Goal: Task Accomplishment & Management: Manage account settings

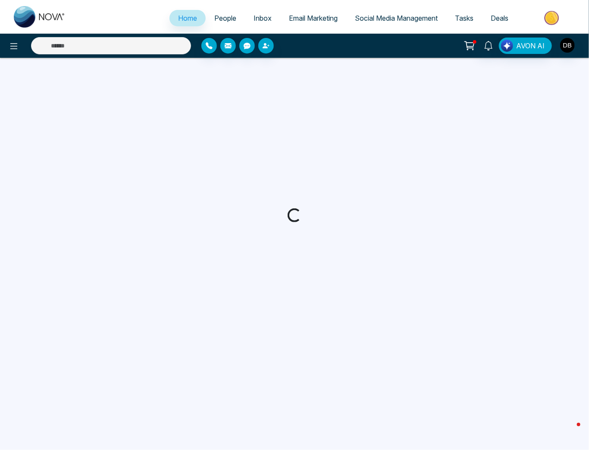
select select "*"
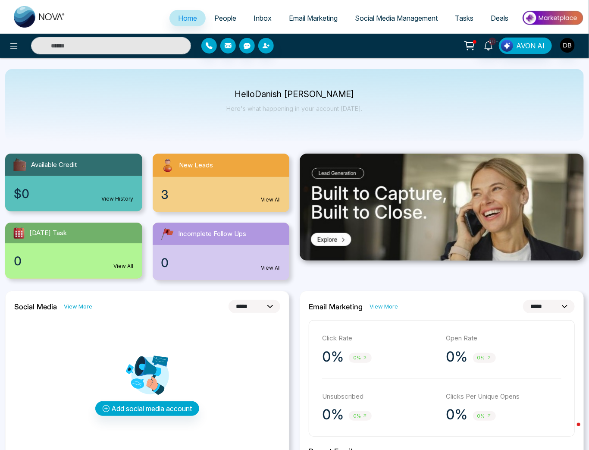
click at [272, 201] on link "View All" at bounding box center [271, 200] width 20 height 8
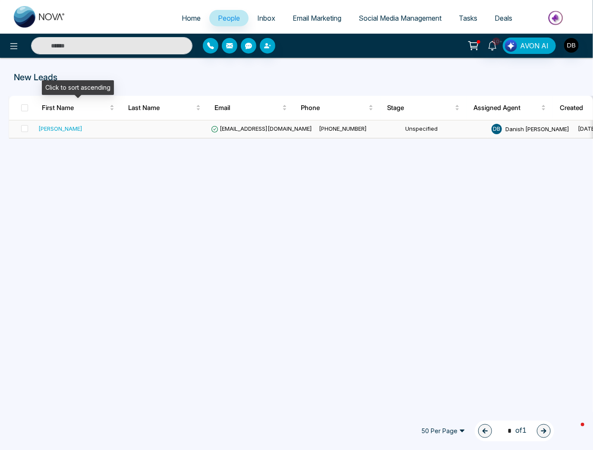
drag, startPoint x: 69, startPoint y: 131, endPoint x: 74, endPoint y: 132, distance: 5.3
click at [70, 130] on div "[PERSON_NAME]" at bounding box center [60, 128] width 44 height 9
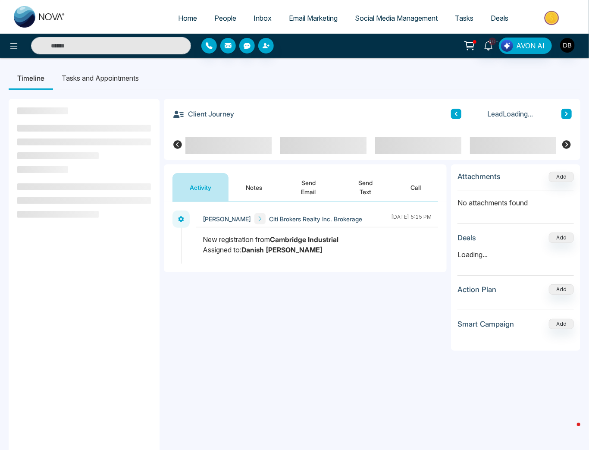
click at [252, 193] on button "Notes" at bounding box center [254, 187] width 51 height 28
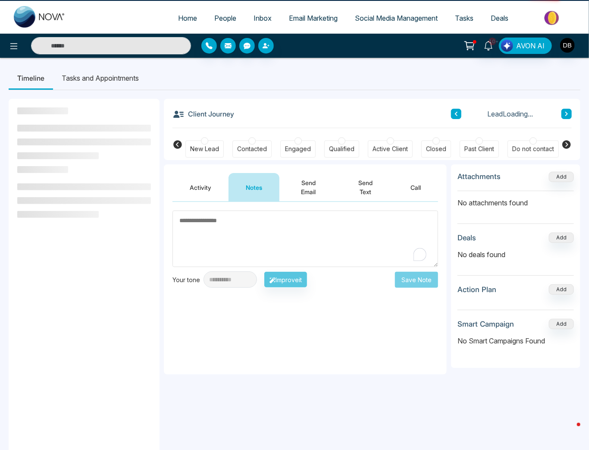
click at [252, 245] on textarea "To enrich screen reader interactions, please activate Accessibility in Grammarl…" at bounding box center [306, 239] width 266 height 57
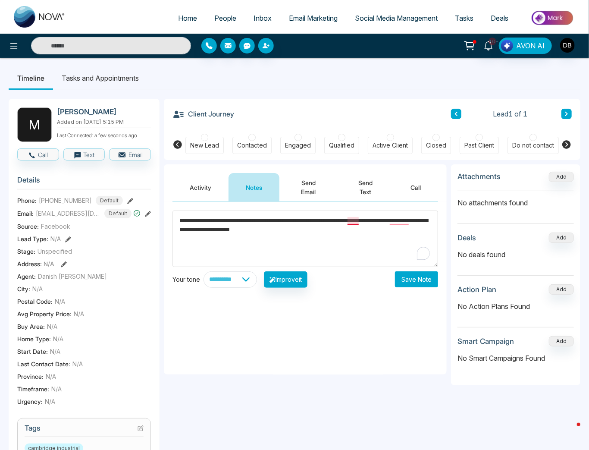
click at [350, 220] on textarea "**********" at bounding box center [306, 239] width 266 height 57
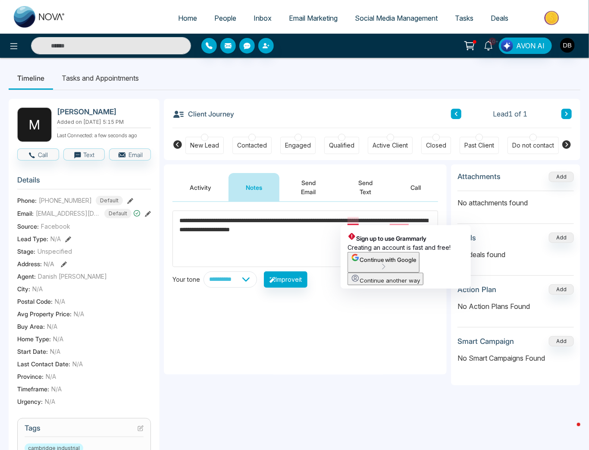
drag, startPoint x: 357, startPoint y: 223, endPoint x: 387, endPoint y: 224, distance: 30.2
click at [387, 224] on textarea "**********" at bounding box center [306, 239] width 266 height 57
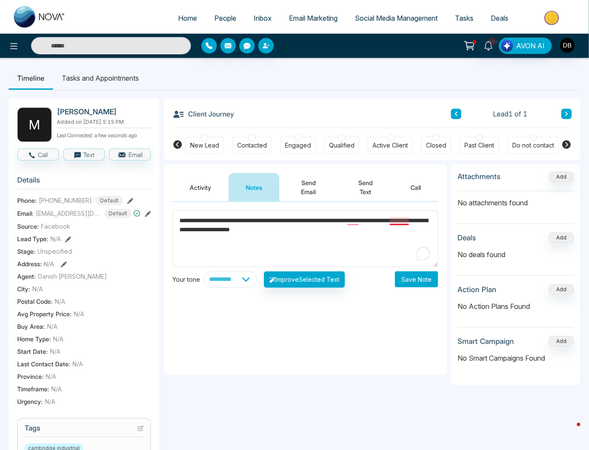
click at [399, 221] on textarea "**********" at bounding box center [306, 239] width 266 height 57
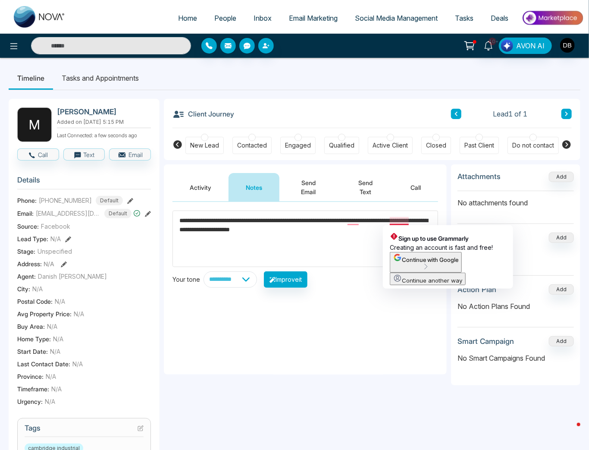
click at [357, 234] on textarea "**********" at bounding box center [306, 239] width 266 height 57
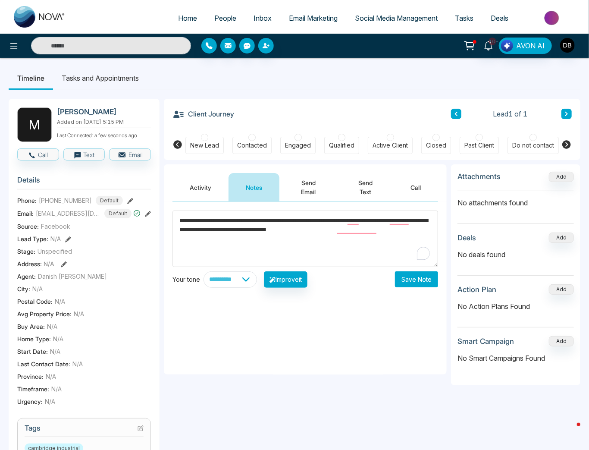
click at [356, 224] on textarea "**********" at bounding box center [306, 239] width 266 height 57
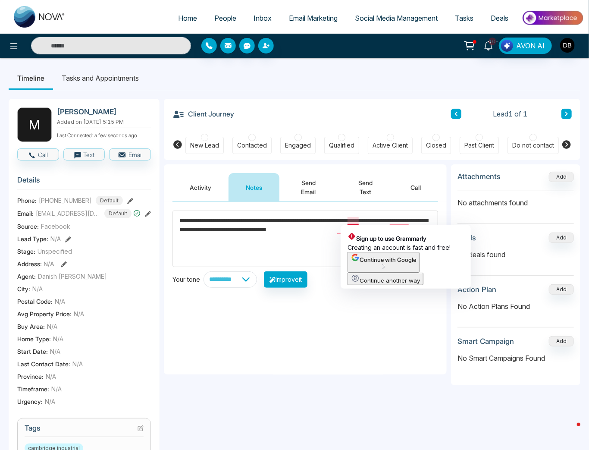
click at [312, 238] on textarea "**********" at bounding box center [306, 239] width 266 height 57
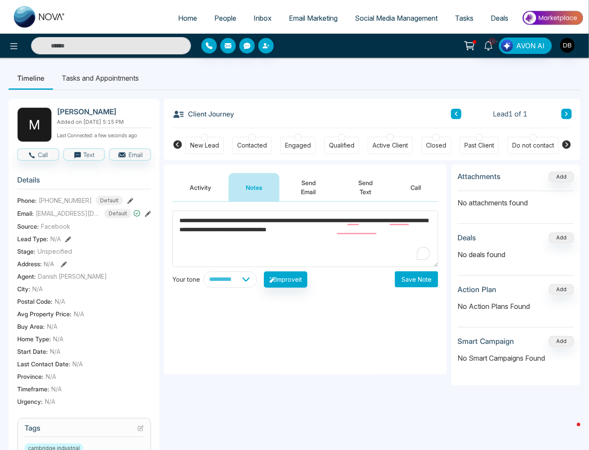
click at [355, 231] on textarea "**********" at bounding box center [306, 239] width 266 height 57
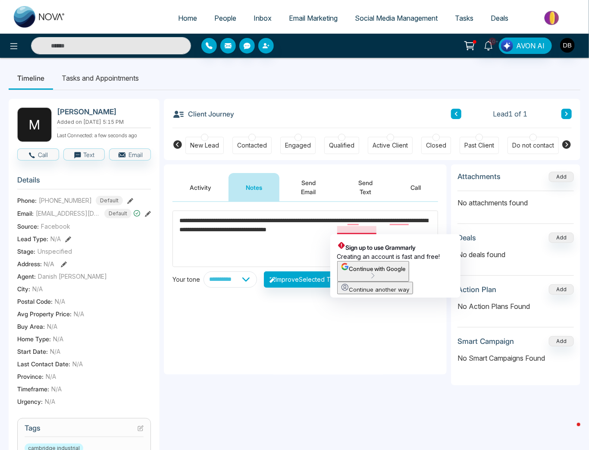
click at [343, 229] on textarea "**********" at bounding box center [306, 239] width 266 height 57
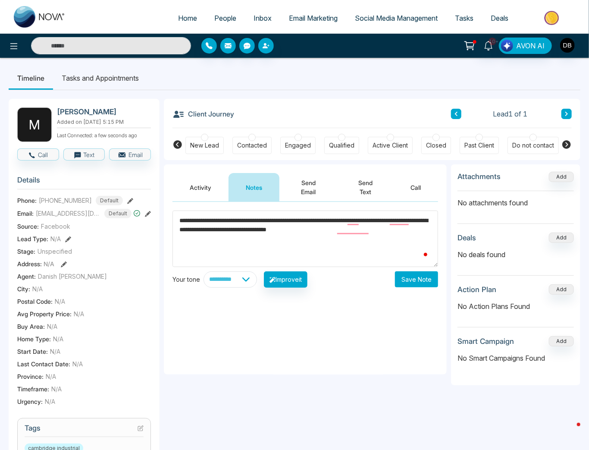
click at [386, 252] on textarea "**********" at bounding box center [306, 239] width 266 height 57
type textarea "**********"
click at [419, 282] on button "Save Note" at bounding box center [416, 279] width 43 height 16
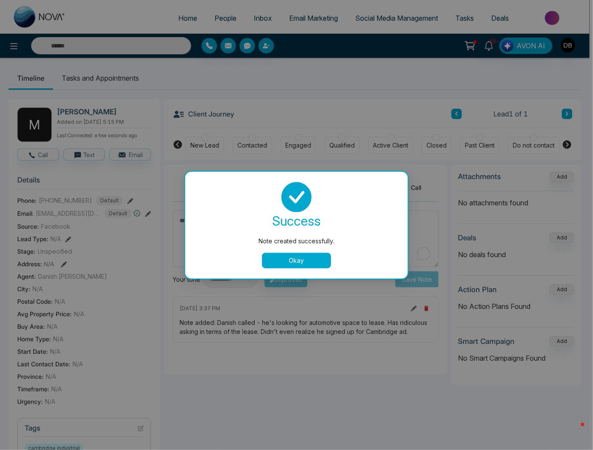
click at [299, 262] on button "Okay" at bounding box center [296, 261] width 69 height 16
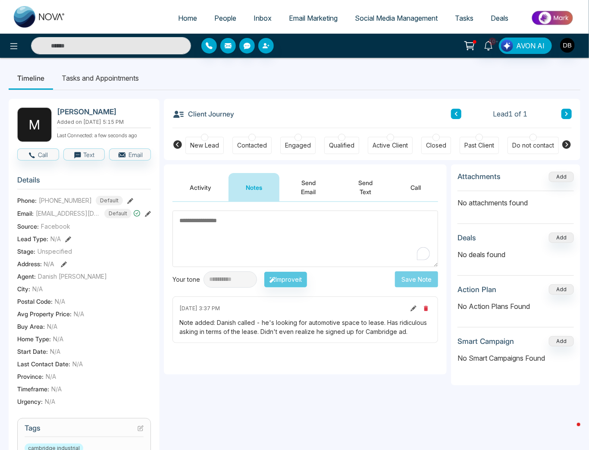
click at [534, 146] on div "Do not contact" at bounding box center [534, 145] width 42 height 9
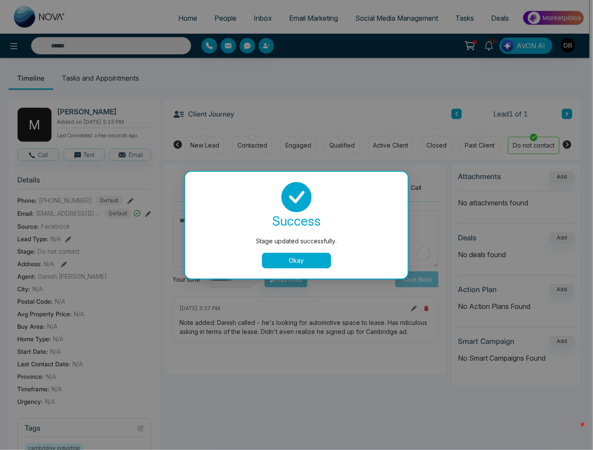
click at [287, 256] on button "Okay" at bounding box center [296, 261] width 69 height 16
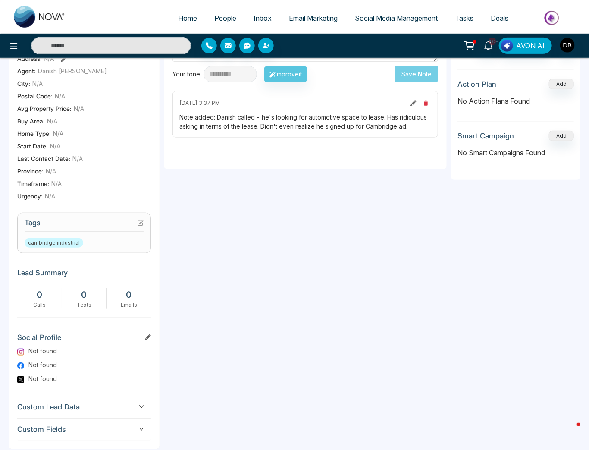
scroll to position [207, 0]
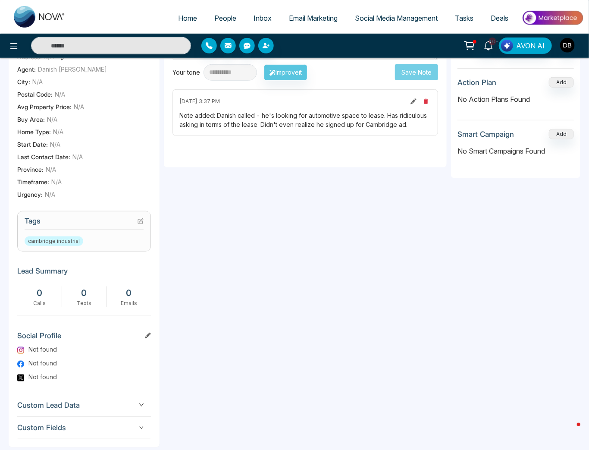
click at [142, 224] on icon at bounding box center [141, 221] width 6 height 6
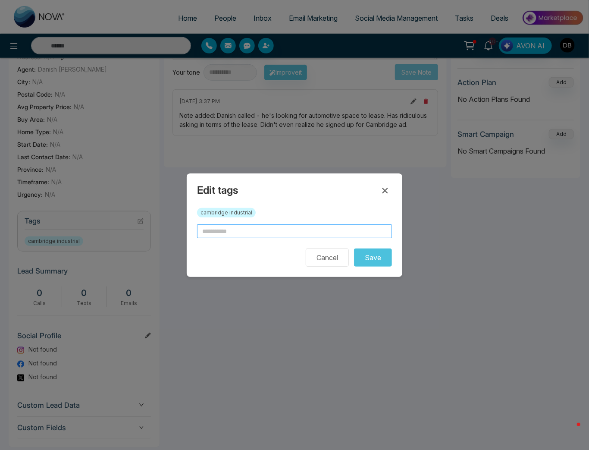
click at [255, 232] on input "text" at bounding box center [294, 231] width 195 height 14
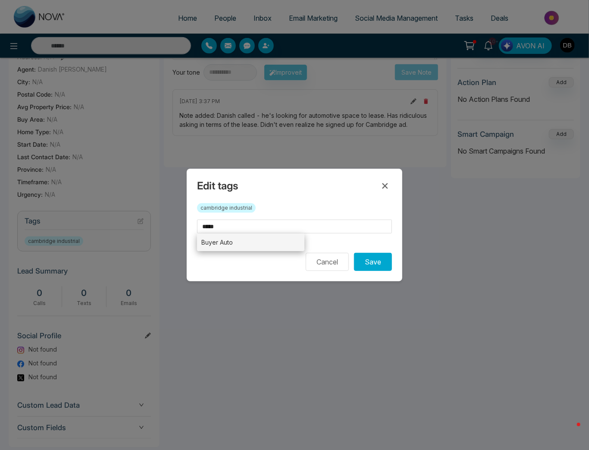
click at [250, 246] on li "Buyer Auto" at bounding box center [250, 242] width 107 height 18
type input "**********"
click at [383, 263] on button "Save" at bounding box center [373, 262] width 38 height 18
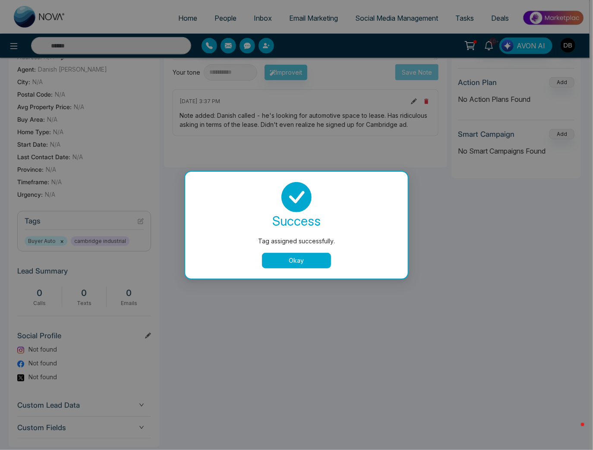
click at [387, 191] on div at bounding box center [296, 197] width 202 height 30
click at [299, 262] on button "Okay" at bounding box center [296, 261] width 69 height 16
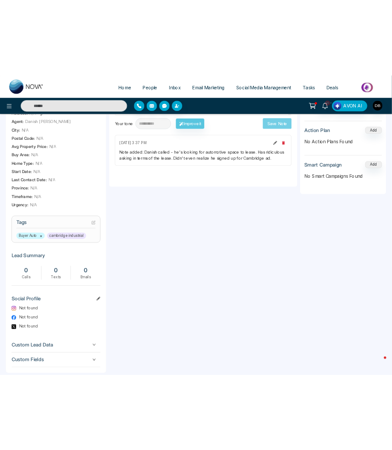
scroll to position [0, 0]
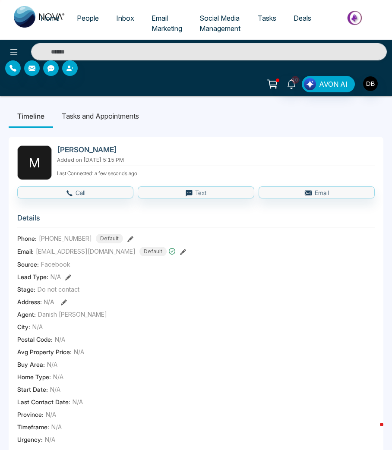
drag, startPoint x: 249, startPoint y: 287, endPoint x: 222, endPoint y: 267, distance: 33.3
click at [249, 287] on div "Stage: Do not contact" at bounding box center [195, 289] width 357 height 9
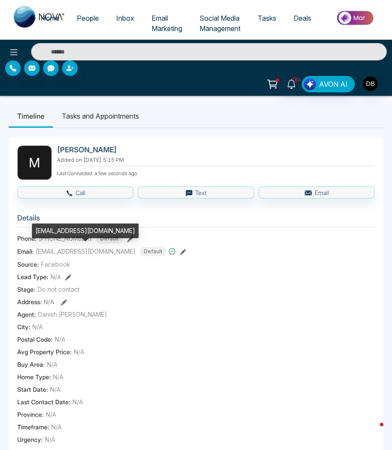
click at [89, 249] on span "[EMAIL_ADDRESS][DOMAIN_NAME]" at bounding box center [86, 251] width 100 height 9
click at [88, 249] on span "[EMAIL_ADDRESS][DOMAIN_NAME]" at bounding box center [86, 251] width 100 height 9
copy span "[EMAIL_ADDRESS][DOMAIN_NAME]"
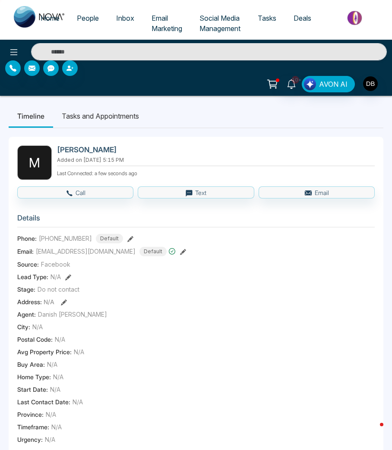
click at [70, 228] on section "Details Phone: [PHONE_NUMBER] Default Email: [EMAIL_ADDRESS][DOMAIN_NAME] Defau…" at bounding box center [195, 327] width 357 height 240
click at [64, 236] on span "[PHONE_NUMBER]" at bounding box center [65, 238] width 53 height 9
copy span "[PHONE_NUMBER]"
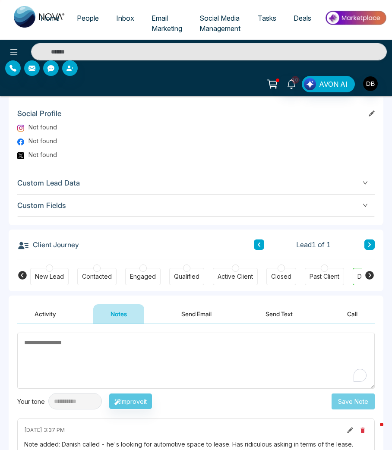
scroll to position [552, 0]
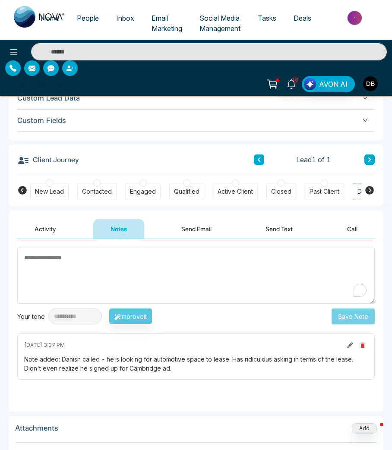
click at [192, 372] on div "[DATE] 3:37 PM Note added: Danish called - he's looking for automotive space to…" at bounding box center [195, 356] width 357 height 47
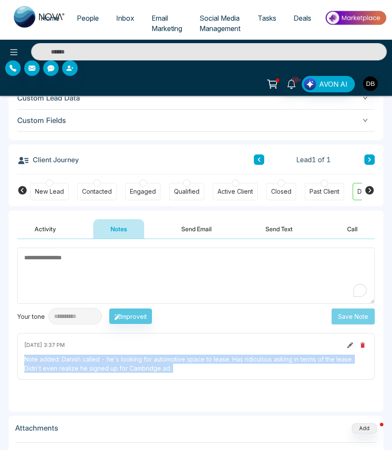
click at [192, 372] on div "[DATE] 3:37 PM Note added: Danish called - he's looking for automotive space to…" at bounding box center [195, 356] width 357 height 47
copy div "Note added: Danish called - he's looking for automotive space to lease. Has rid…"
click at [79, 16] on span "People" at bounding box center [88, 18] width 22 height 9
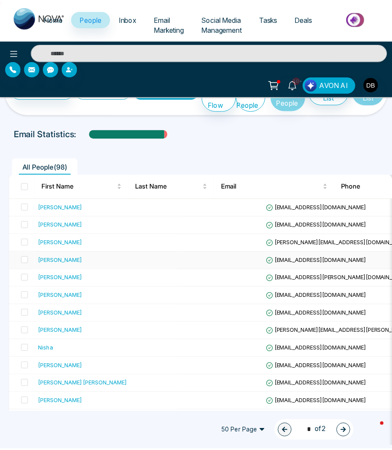
scroll to position [69, 0]
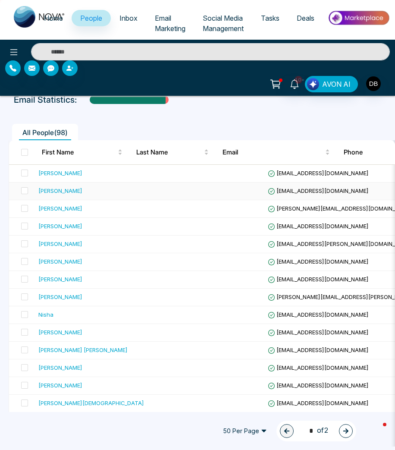
click at [76, 190] on div "[PERSON_NAME]" at bounding box center [106, 190] width 136 height 9
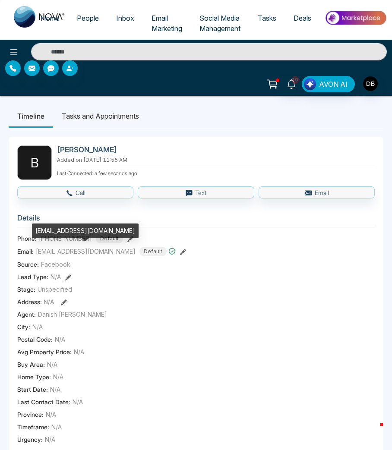
click at [68, 250] on span "[EMAIL_ADDRESS][DOMAIN_NAME]" at bounding box center [86, 251] width 100 height 9
drag, startPoint x: 68, startPoint y: 250, endPoint x: 69, endPoint y: 245, distance: 5.3
click at [70, 249] on span "[EMAIL_ADDRESS][DOMAIN_NAME]" at bounding box center [86, 251] width 100 height 9
copy span "[EMAIL_ADDRESS][DOMAIN_NAME]"
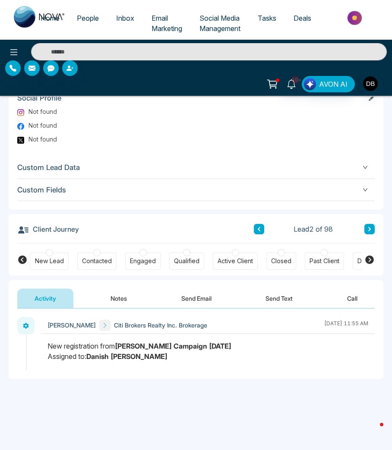
scroll to position [552, 0]
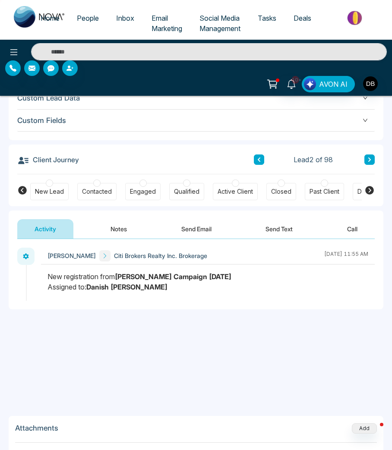
click at [374, 190] on icon at bounding box center [369, 190] width 10 height 10
click at [200, 185] on div "Do not contact" at bounding box center [212, 191] width 51 height 17
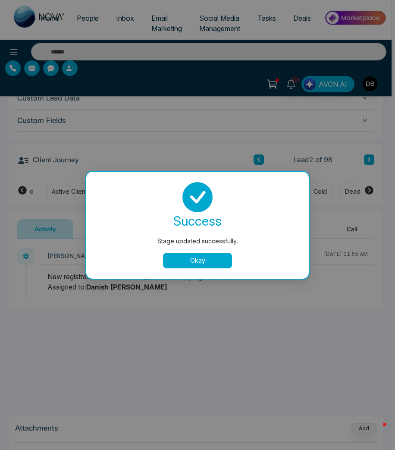
click at [192, 261] on button "Okay" at bounding box center [197, 261] width 69 height 16
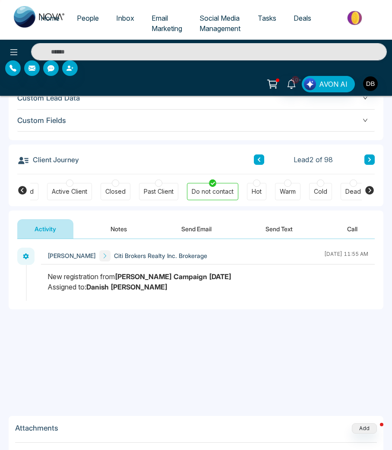
click at [111, 226] on button "Notes" at bounding box center [118, 228] width 51 height 19
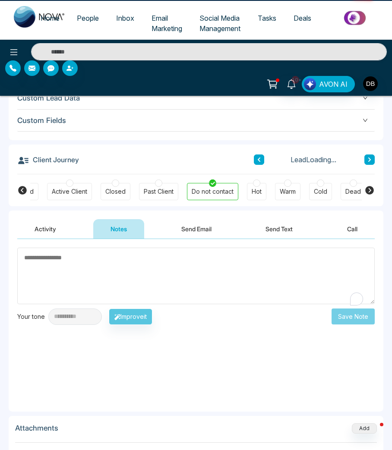
click at [132, 264] on textarea "To enrich screen reader interactions, please activate Accessibility in Grammarl…" at bounding box center [195, 276] width 357 height 57
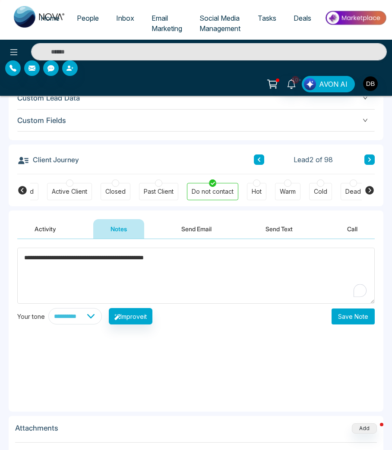
type textarea "**********"
click at [343, 318] on button "Save Note" at bounding box center [352, 316] width 43 height 16
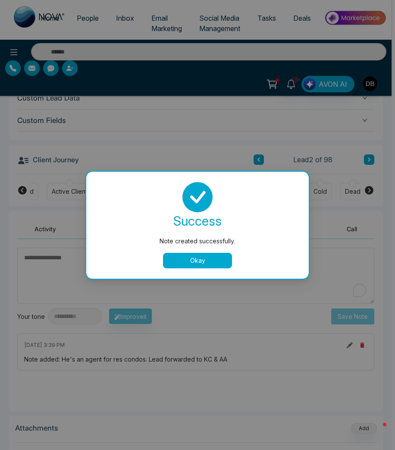
click at [198, 249] on div "success Note created successfully. Okay" at bounding box center [198, 225] width 202 height 86
click at [197, 257] on button "Okay" at bounding box center [197, 261] width 69 height 16
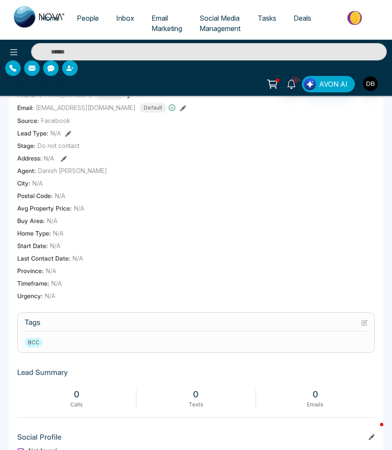
scroll to position [207, 0]
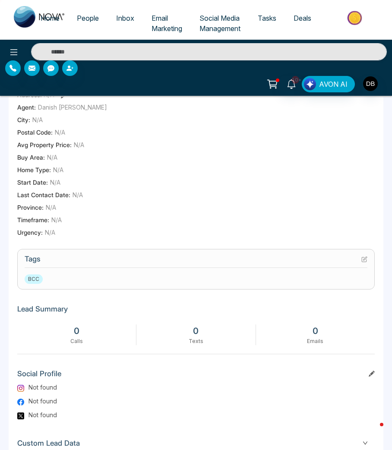
click at [365, 256] on icon at bounding box center [364, 259] width 6 height 6
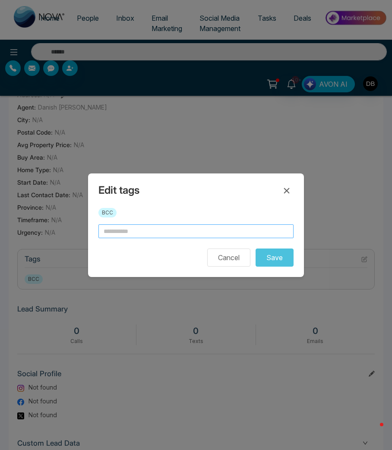
click at [138, 227] on input "text" at bounding box center [195, 231] width 195 height 14
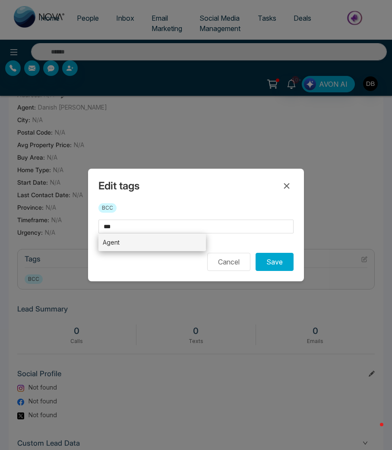
click at [113, 244] on li "Agent" at bounding box center [151, 242] width 107 height 18
type input "*****"
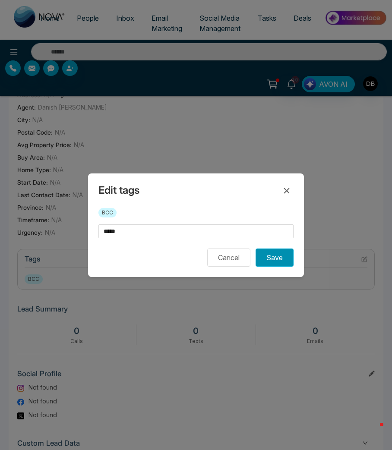
click at [275, 259] on button "Save" at bounding box center [274, 258] width 38 height 18
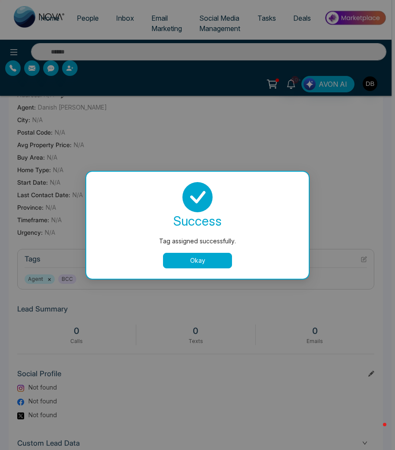
click at [211, 264] on button "Okay" at bounding box center [197, 261] width 69 height 16
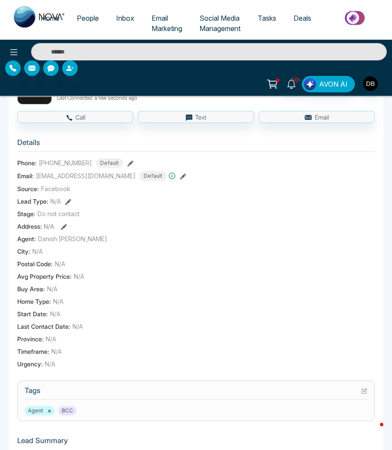
scroll to position [0, 0]
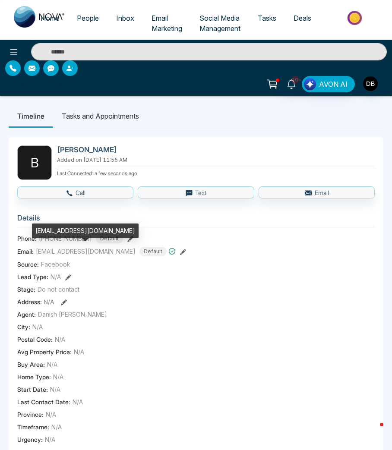
click at [75, 247] on span "[EMAIL_ADDRESS][DOMAIN_NAME]" at bounding box center [86, 251] width 100 height 9
click at [74, 248] on span "[EMAIL_ADDRESS][DOMAIN_NAME]" at bounding box center [86, 251] width 100 height 9
copy span "[EMAIL_ADDRESS][DOMAIN_NAME]"
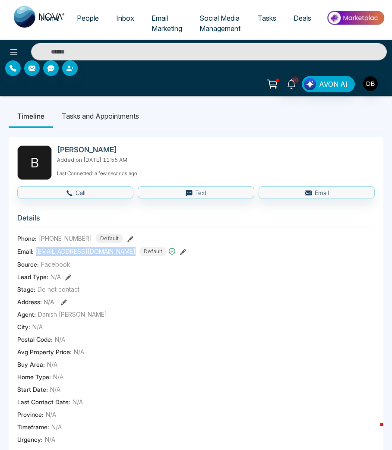
click at [67, 242] on span "[PHONE_NUMBER]" at bounding box center [65, 238] width 53 height 9
click at [69, 235] on span "[PHONE_NUMBER]" at bounding box center [65, 238] width 53 height 9
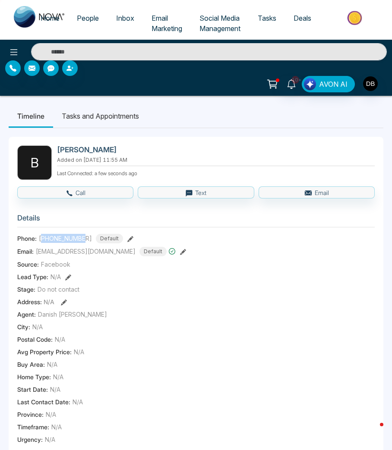
click at [69, 235] on span "[PHONE_NUMBER]" at bounding box center [65, 238] width 53 height 9
copy span "[PHONE_NUMBER]"
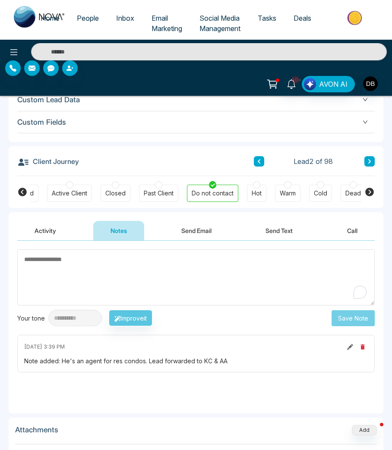
scroll to position [552, 0]
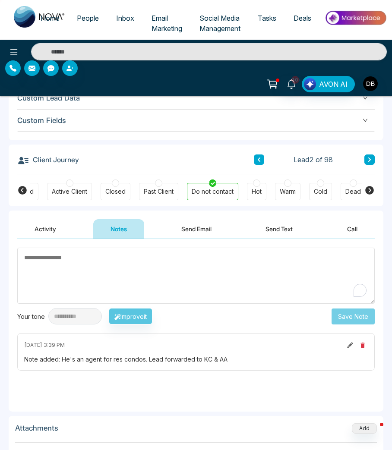
click at [96, 362] on div "Note added: He's an agent for res condos. Lead forwarded to KC & AA" at bounding box center [195, 359] width 343 height 9
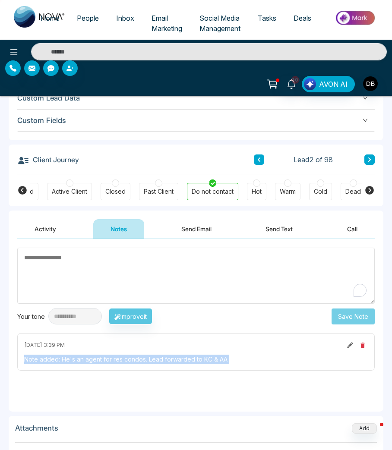
click at [96, 362] on div "Note added: He's an agent for res condos. Lead forwarded to KC & AA" at bounding box center [195, 359] width 343 height 9
copy div "Note added: He's an agent for res condos. Lead forwarded to KC & AA"
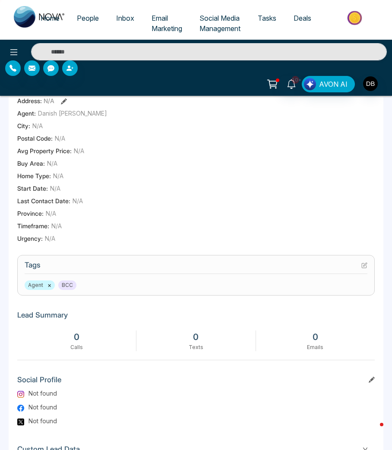
scroll to position [0, 0]
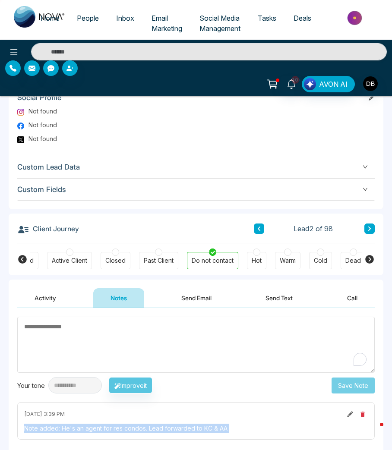
drag, startPoint x: 40, startPoint y: 299, endPoint x: 71, endPoint y: 300, distance: 30.7
click at [40, 299] on button "Activity" at bounding box center [45, 297] width 56 height 19
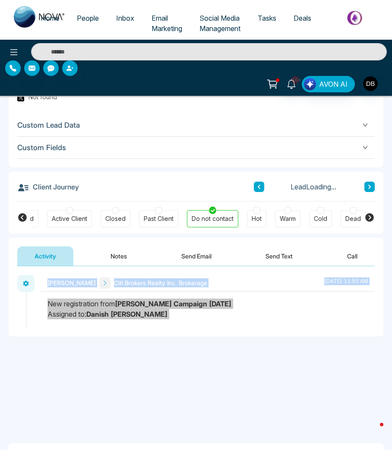
scroll to position [552, 0]
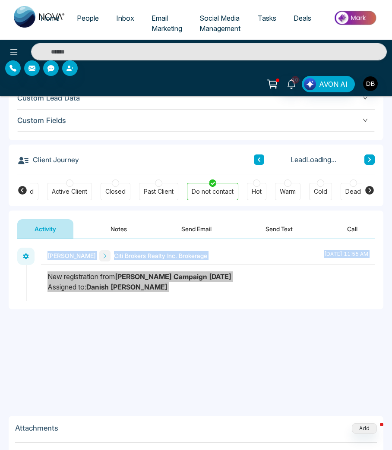
click at [98, 285] on strong "Danish [PERSON_NAME]" at bounding box center [126, 287] width 81 height 9
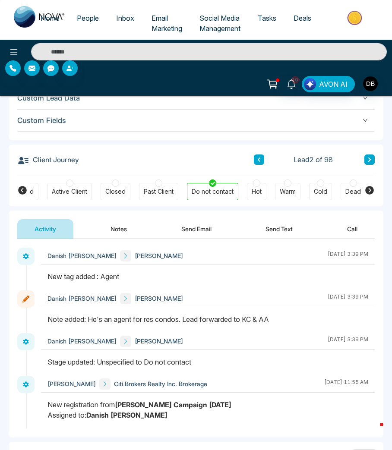
drag, startPoint x: 48, startPoint y: 403, endPoint x: 169, endPoint y: 400, distance: 120.8
click at [169, 400] on div "New registration from [PERSON_NAME] Campaign [DATE] Assigned to: Danish [PERSON…" at bounding box center [207, 410] width 321 height 21
click at [368, 161] on icon at bounding box center [369, 159] width 4 height 5
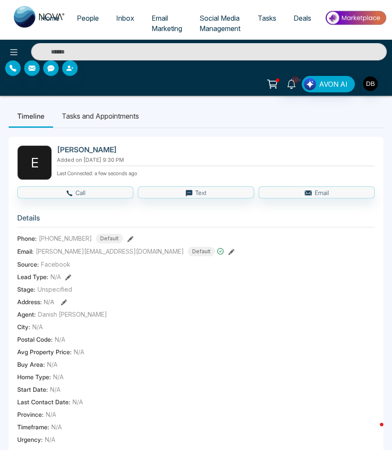
click at [92, 22] on span "People" at bounding box center [88, 18] width 22 height 9
